Goal: Information Seeking & Learning: Learn about a topic

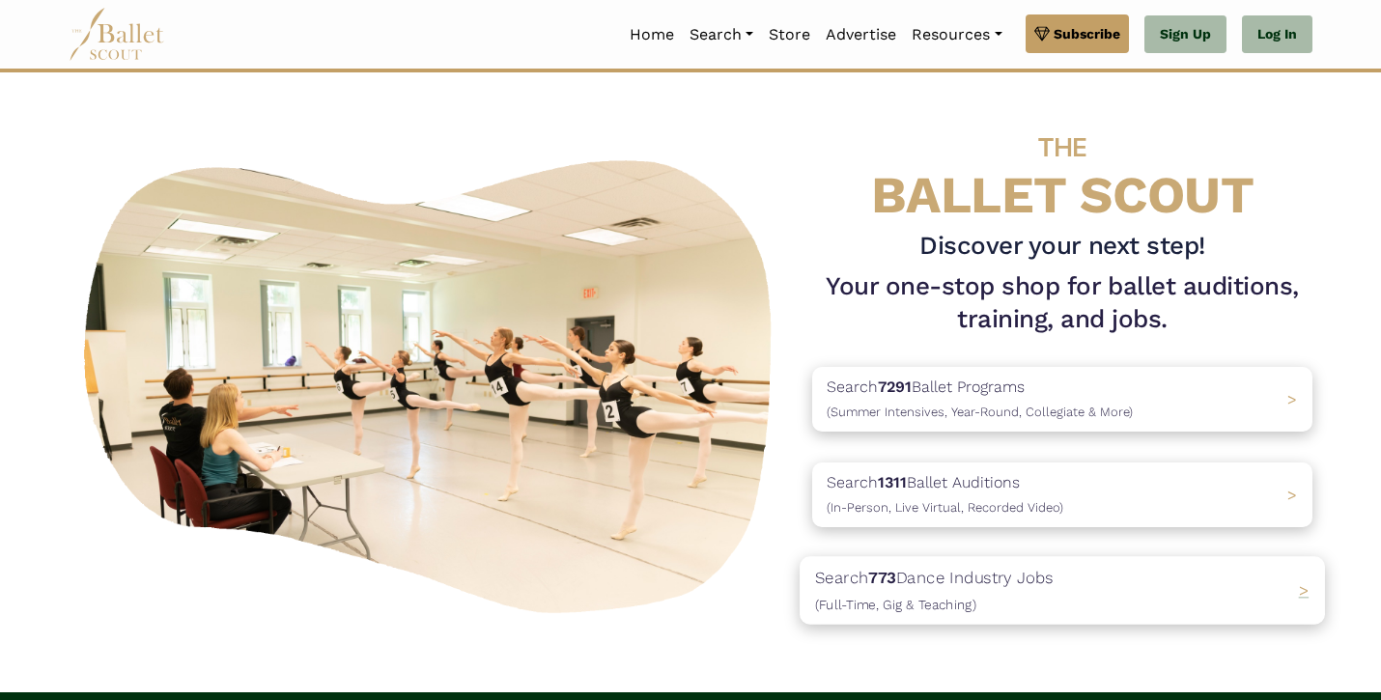
click at [944, 597] on span "(Full-Time, Gig & Teaching)" at bounding box center [895, 604] width 161 height 15
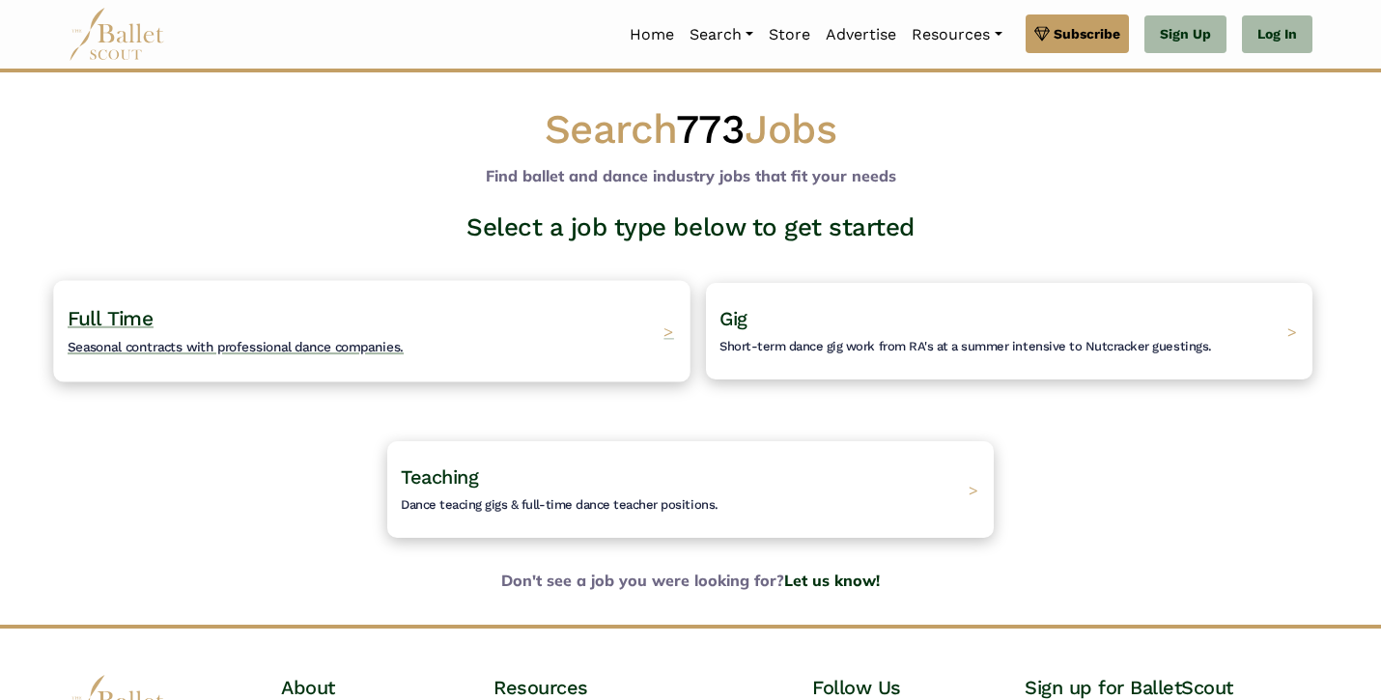
click at [393, 348] on span "Seasonal contracts with professional dance companies." at bounding box center [236, 346] width 336 height 15
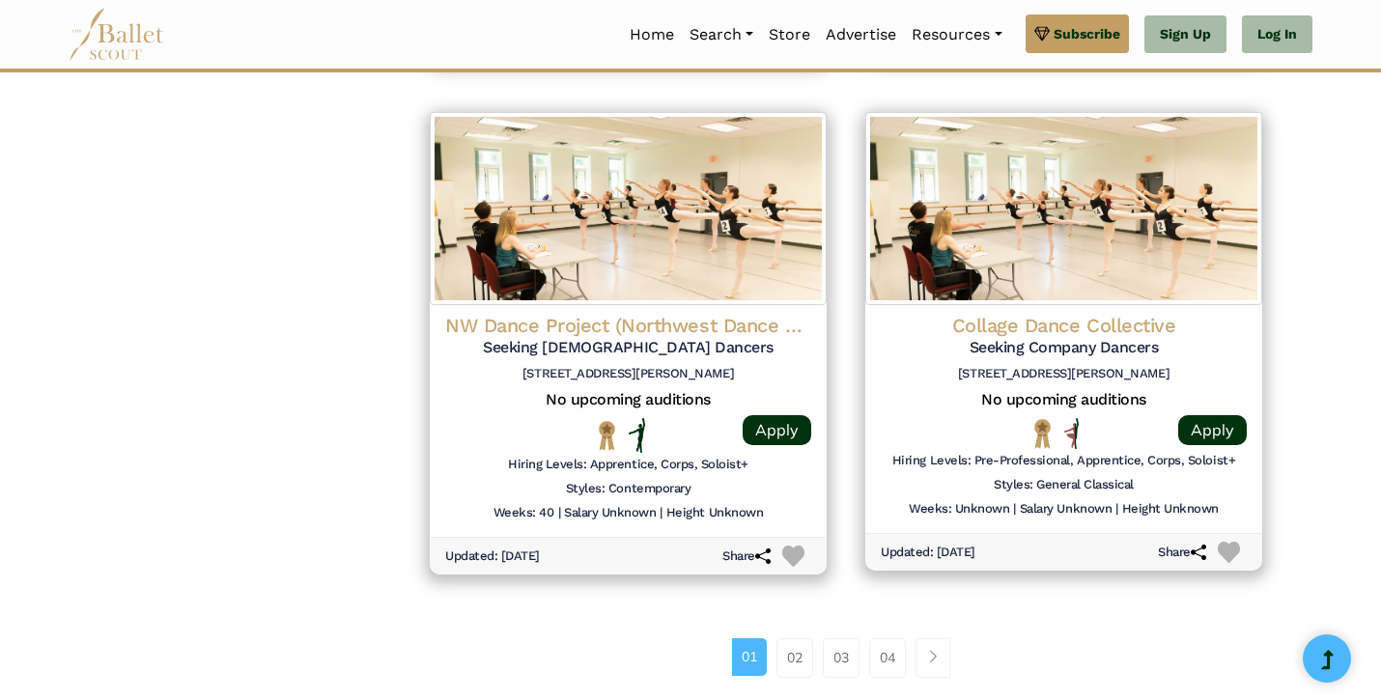
scroll to position [2426, 0]
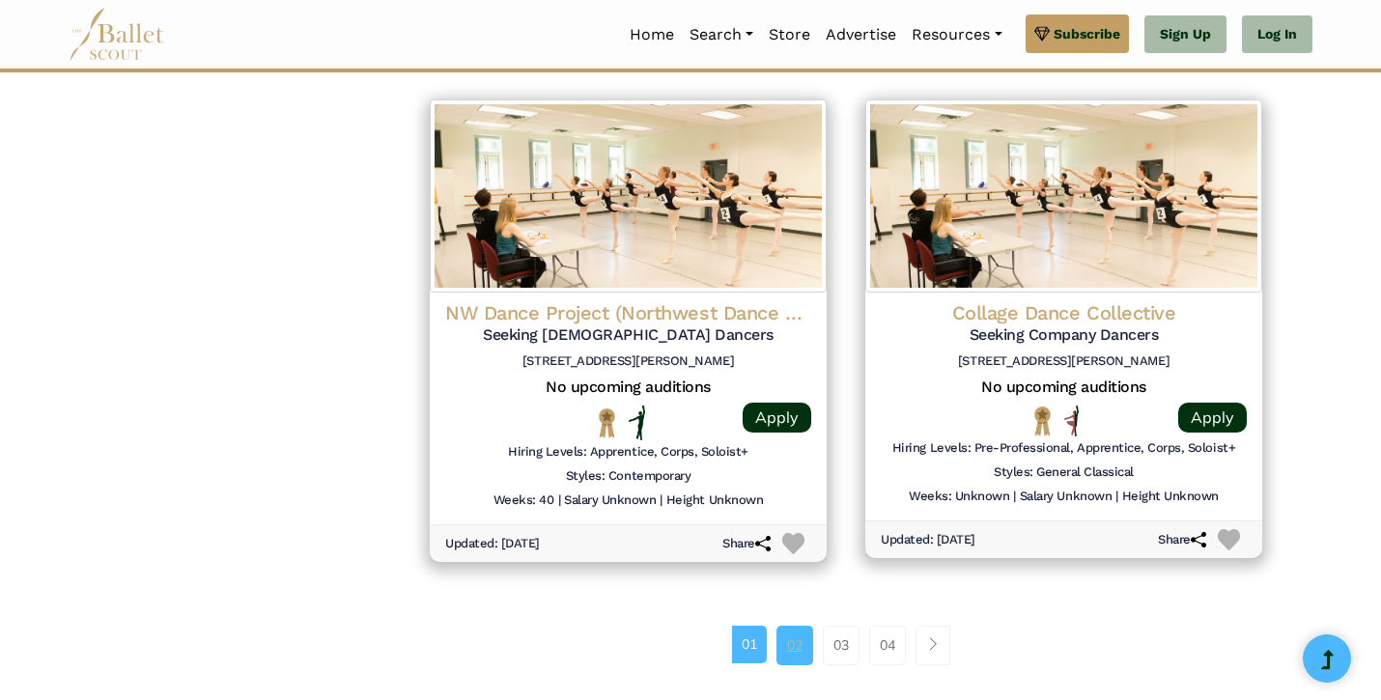
click at [801, 626] on link "02" at bounding box center [795, 645] width 37 height 39
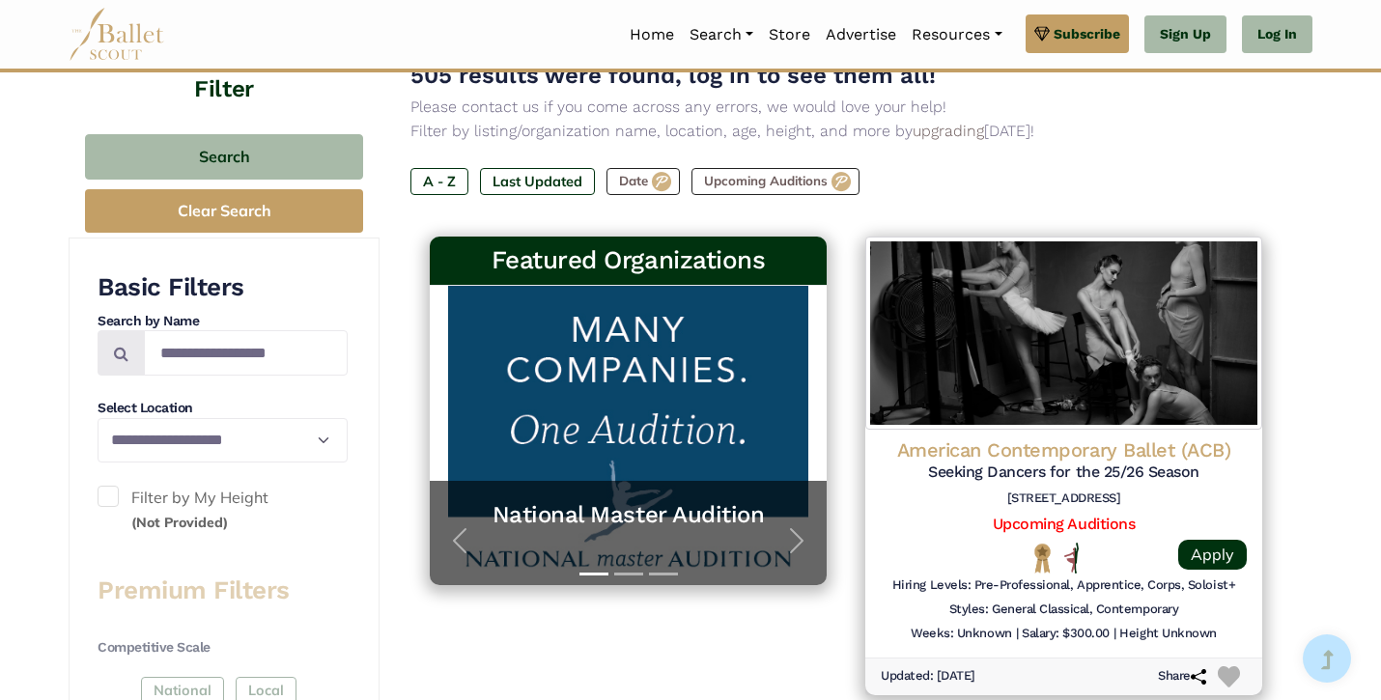
scroll to position [211, 0]
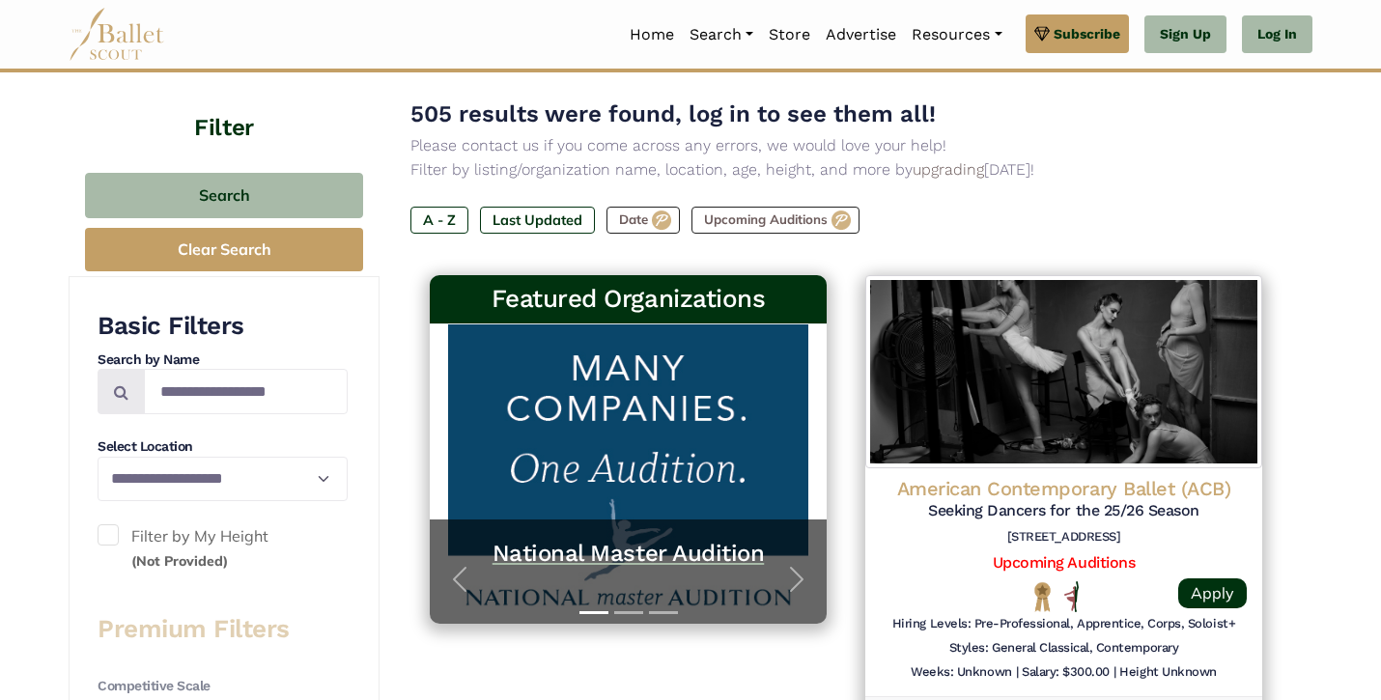
click at [697, 546] on h5 "National Master Audition" at bounding box center [628, 554] width 358 height 30
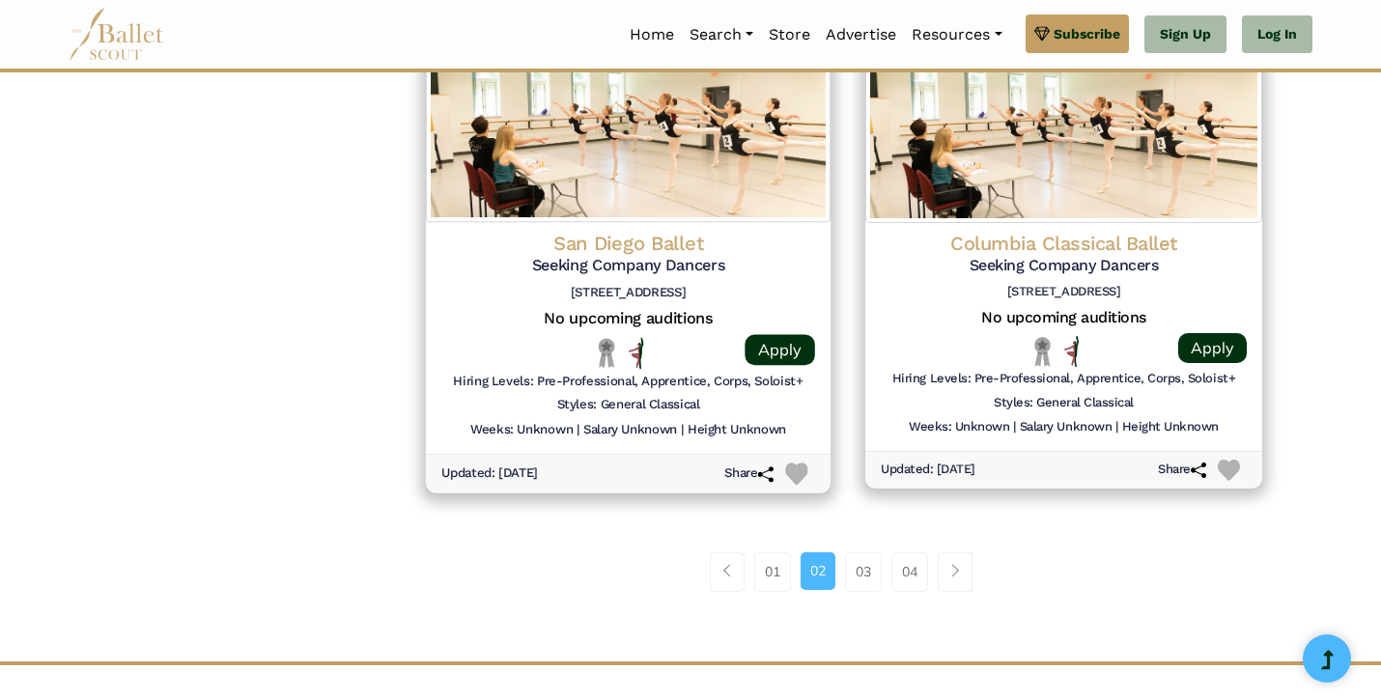
scroll to position [2495, 0]
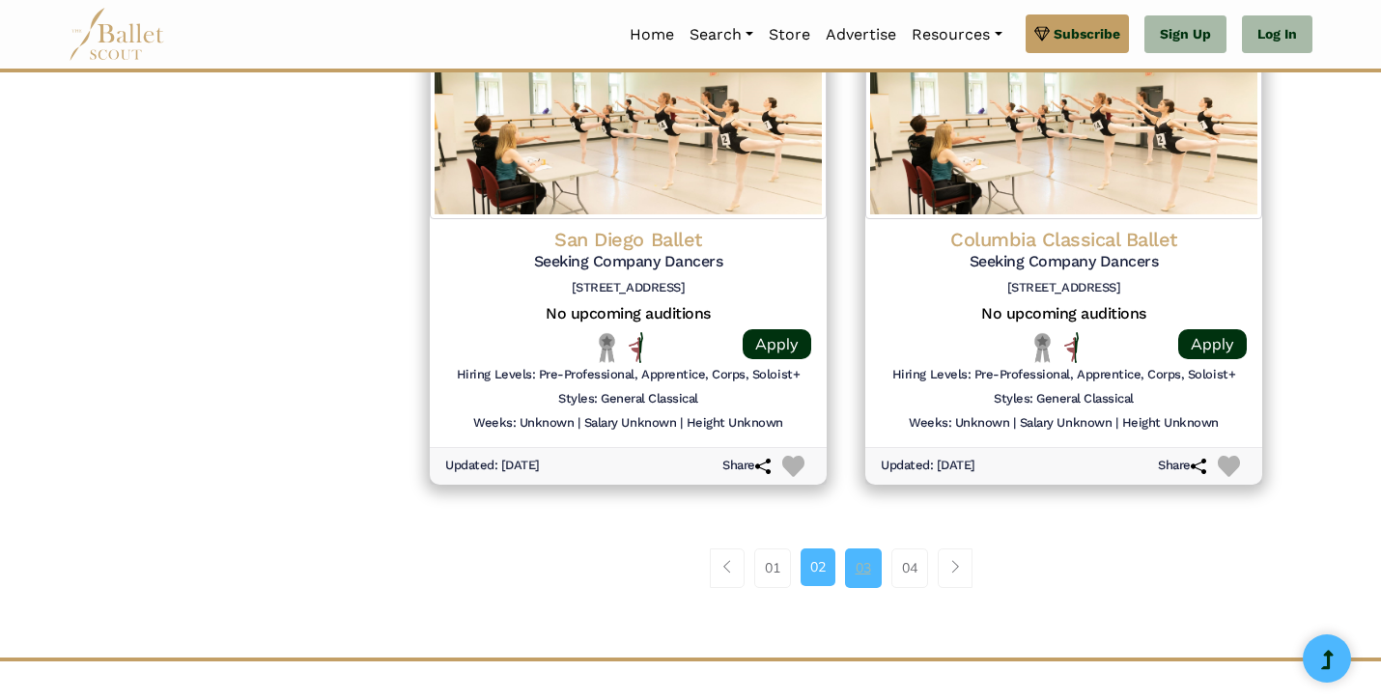
click at [864, 549] on link "03" at bounding box center [863, 568] width 37 height 39
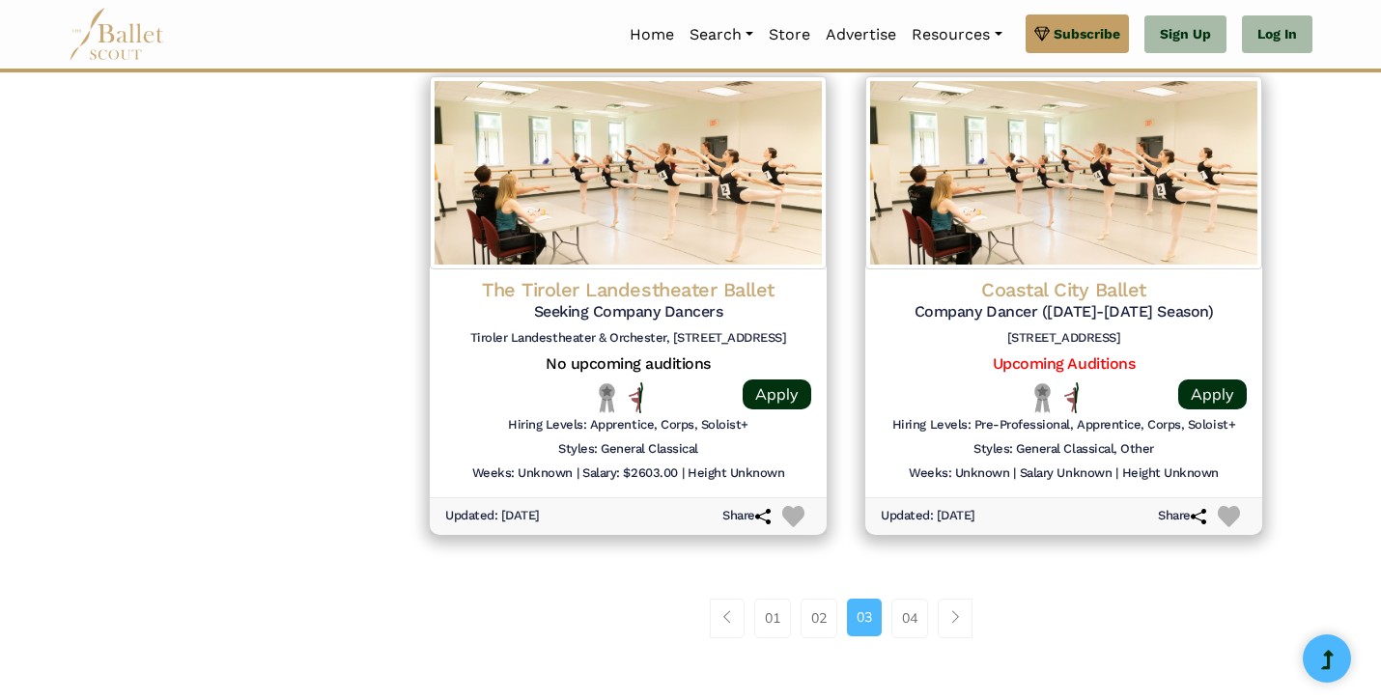
scroll to position [2452, 0]
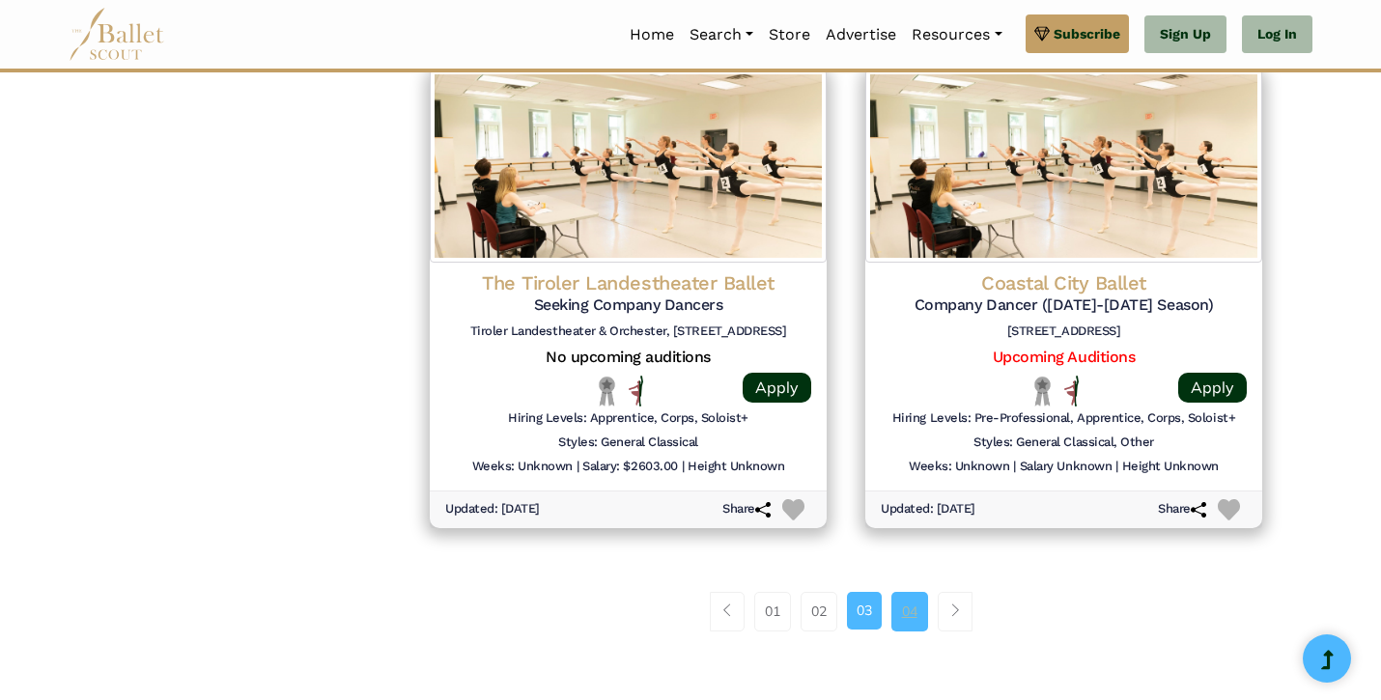
click at [920, 592] on link "04" at bounding box center [910, 611] width 37 height 39
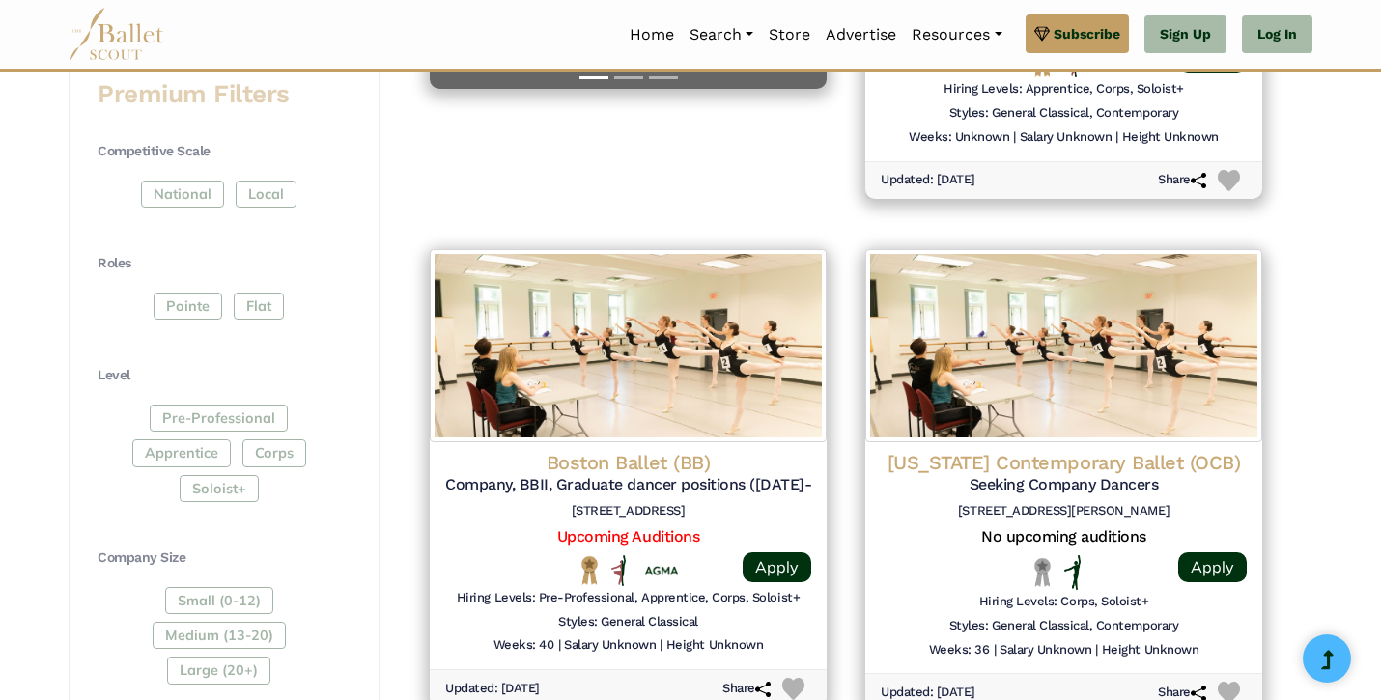
scroll to position [350, 0]
